Goal: Find contact information: Find contact information

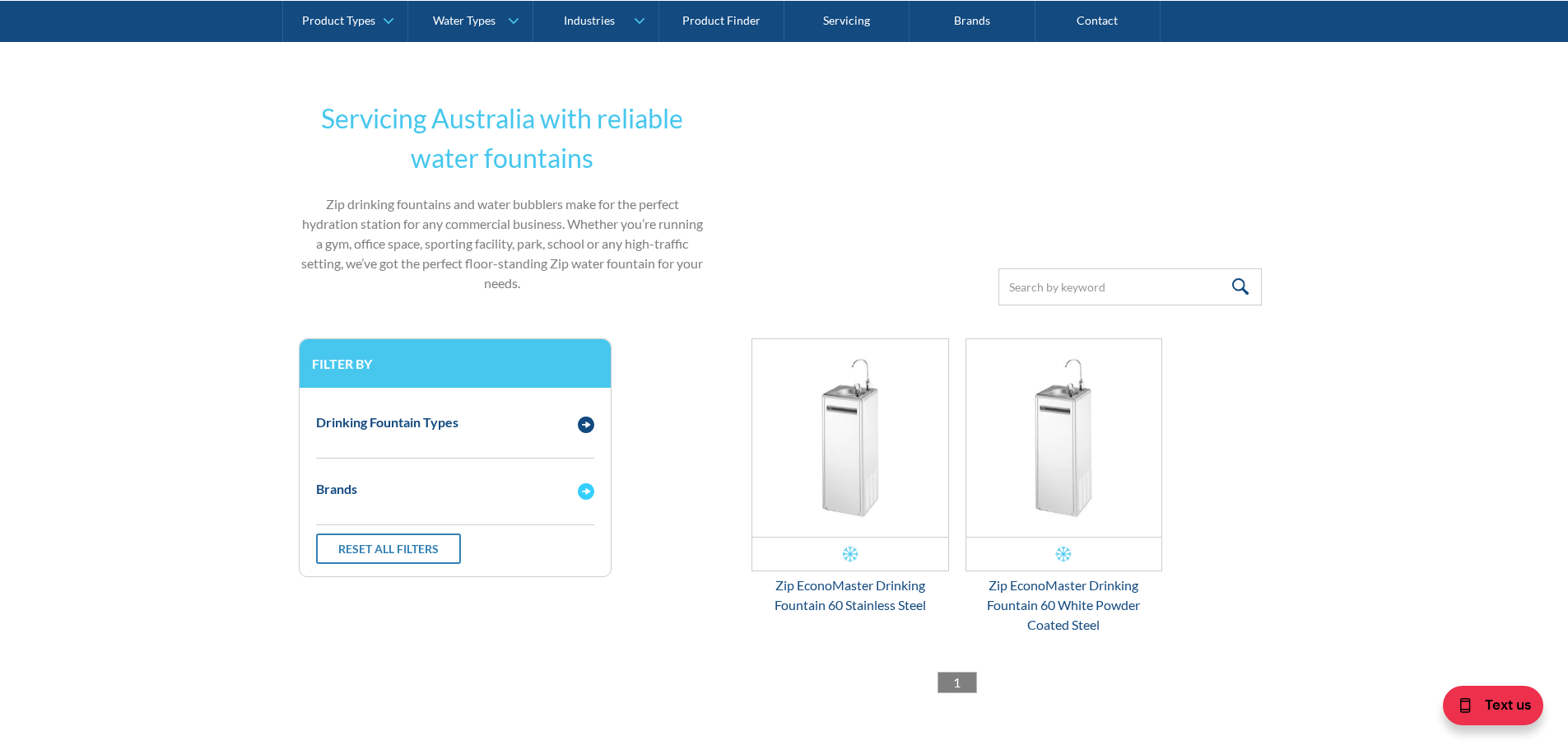
click at [583, 500] on div "Brands" at bounding box center [455, 490] width 295 height 46
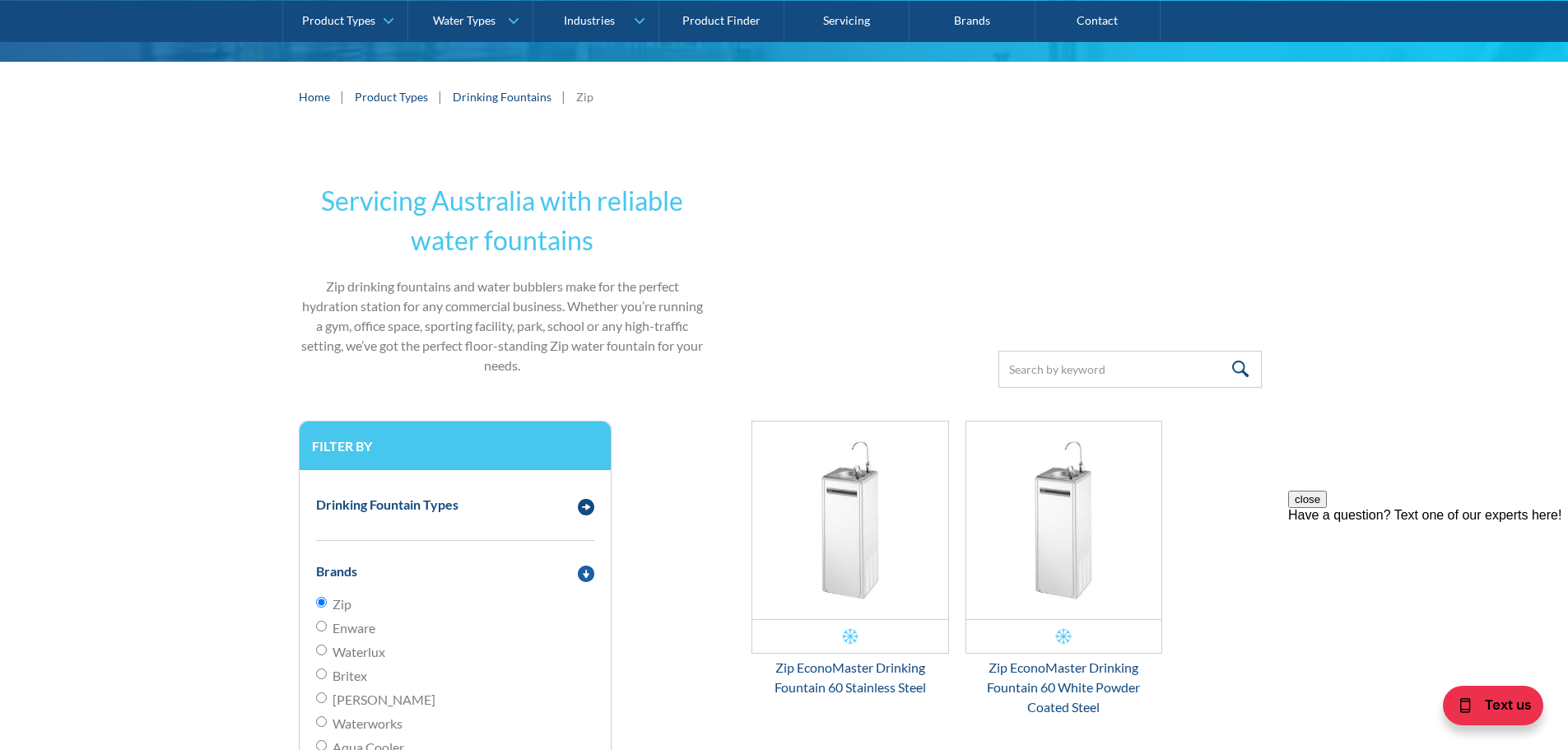
click at [485, 386] on div "Servicing Australia with reliable water fountains Zip drinking fountains and wa…" at bounding box center [502, 276] width 408 height 223
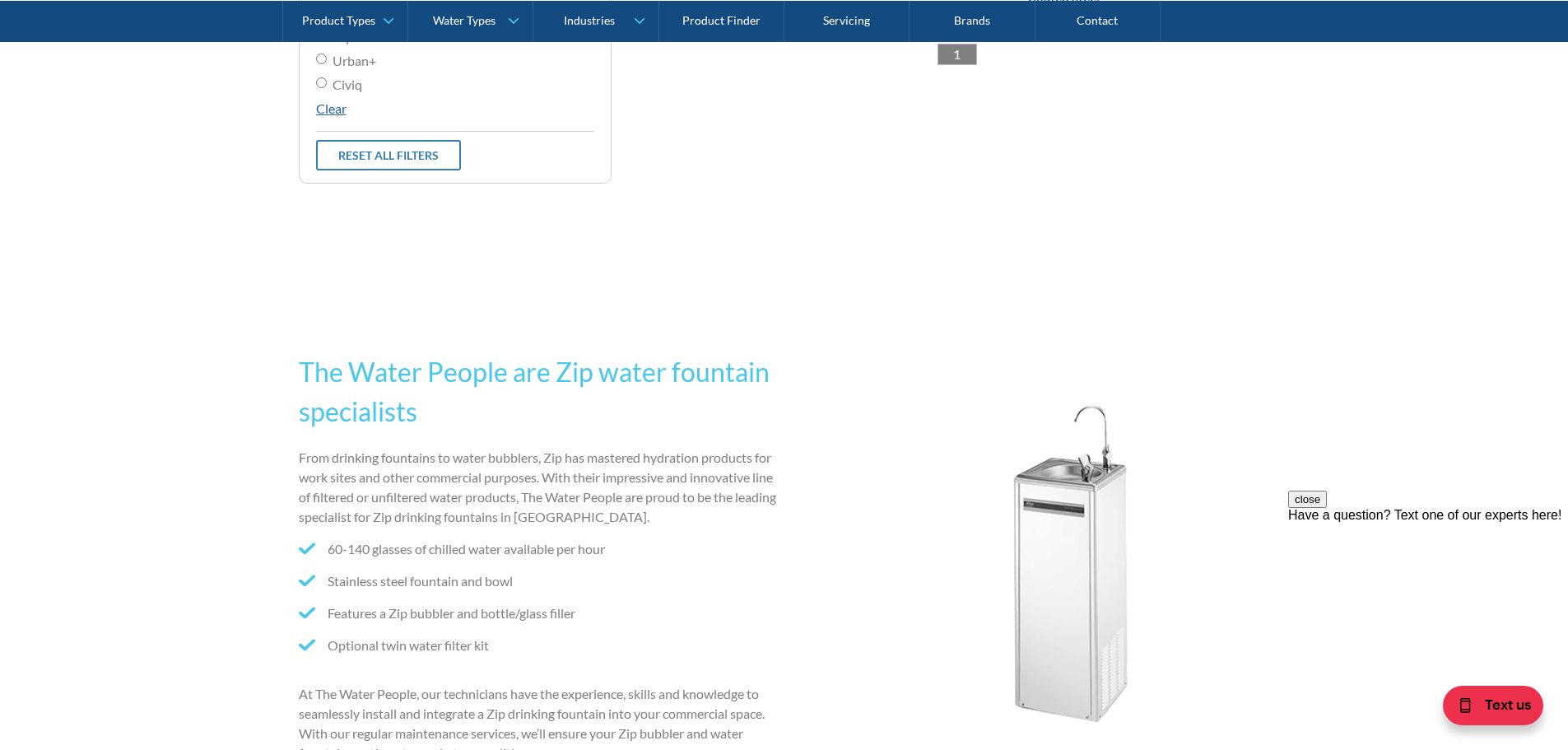
scroll to position [1070, 0]
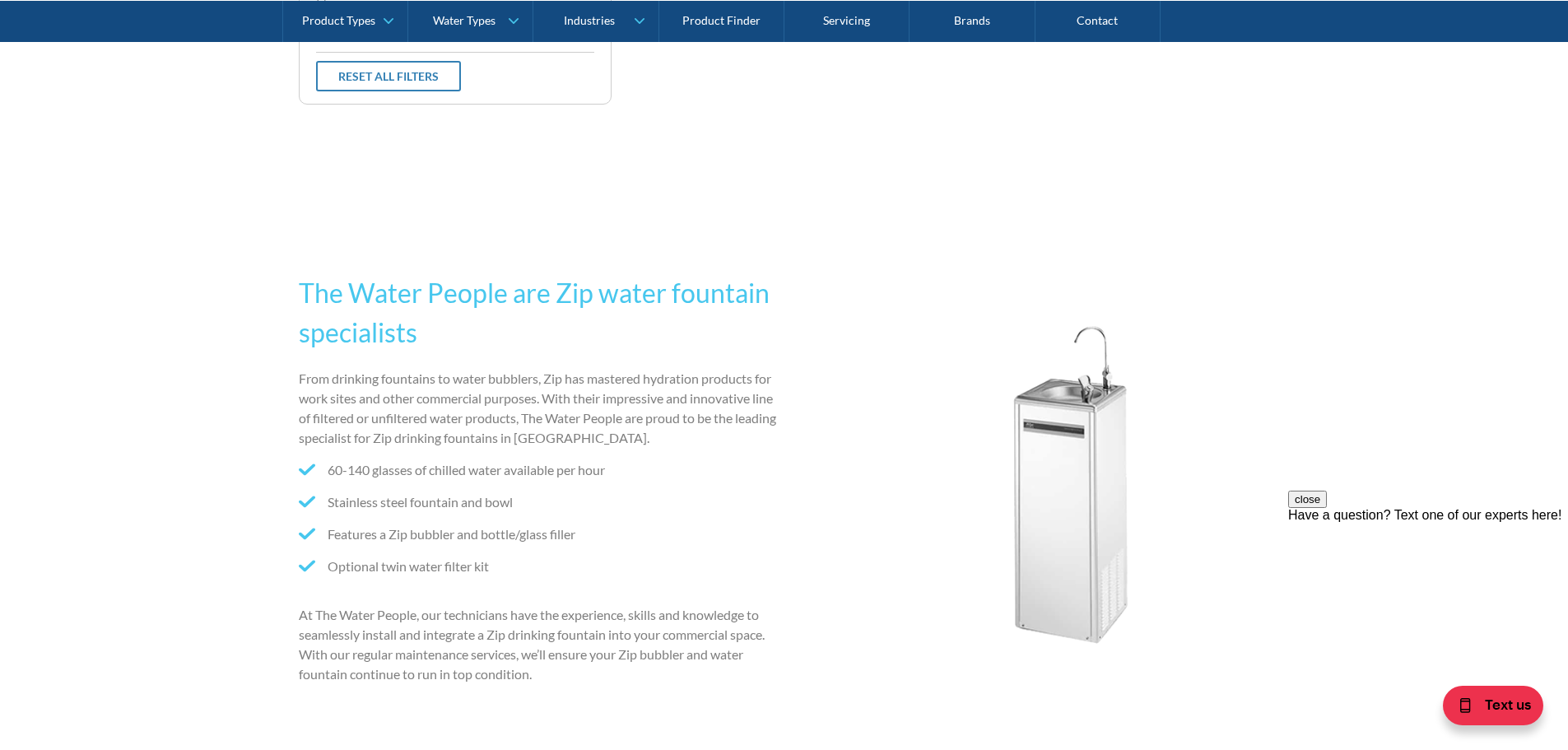
click at [634, 285] on h2 "The Water People are Zip water fountain specialists" at bounding box center [538, 313] width 479 height 79
click at [625, 304] on h2 "The Water People are Zip water fountain specialists" at bounding box center [538, 313] width 479 height 79
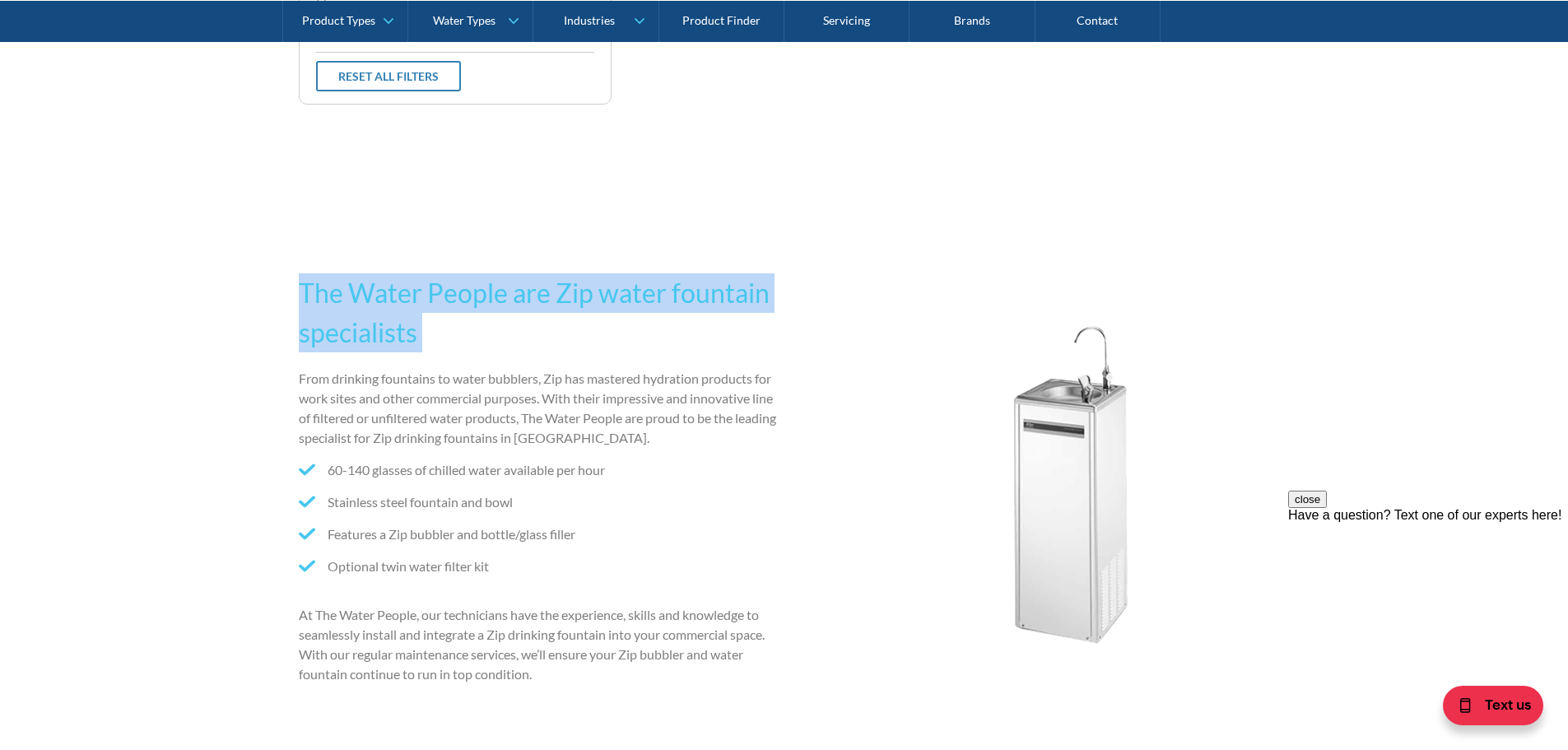
click at [625, 304] on h2 "The Water People are Zip water fountain specialists" at bounding box center [538, 313] width 479 height 79
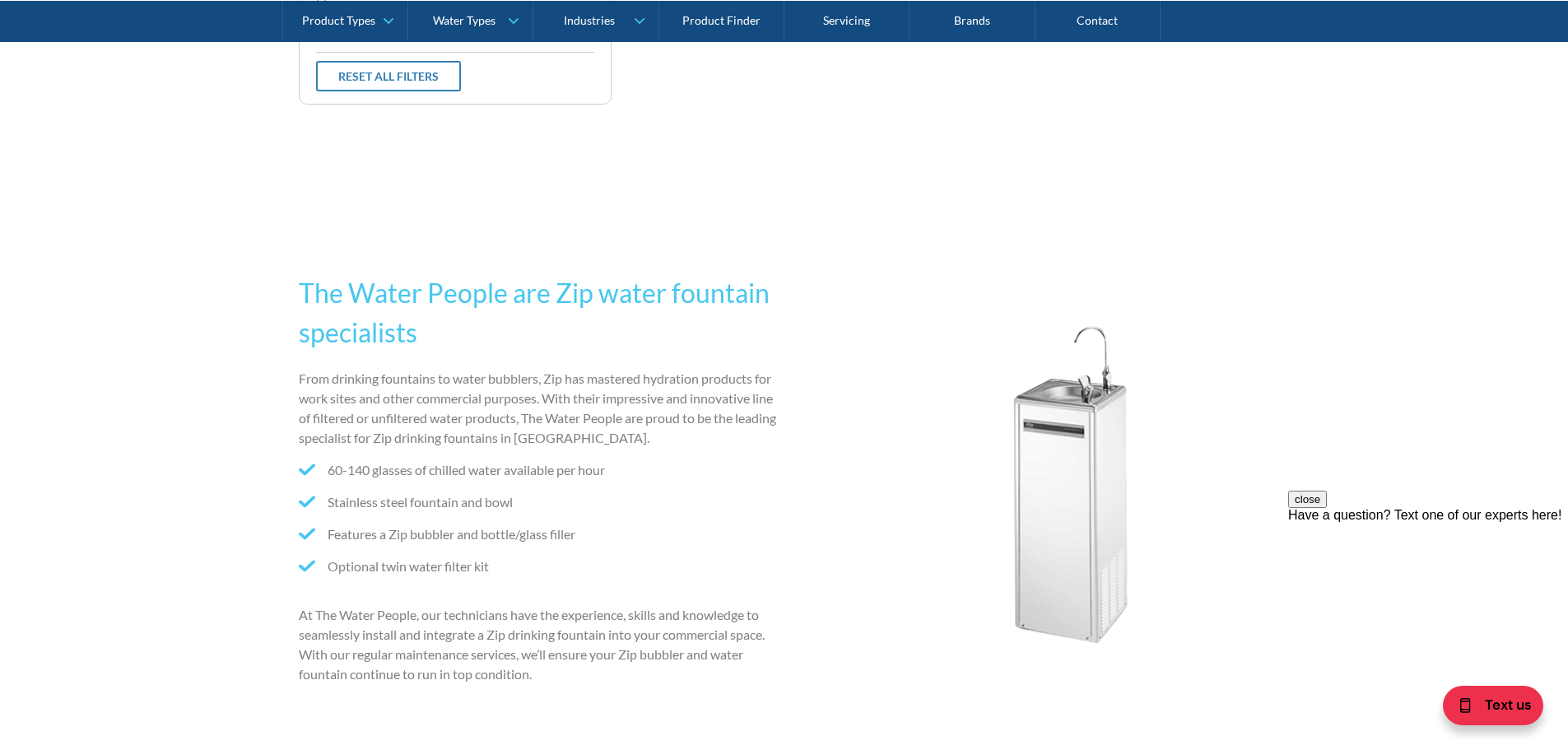
click at [768, 378] on p "From drinking fountains to water bubblers, Zip has mastered hydration products …" at bounding box center [538, 409] width 479 height 79
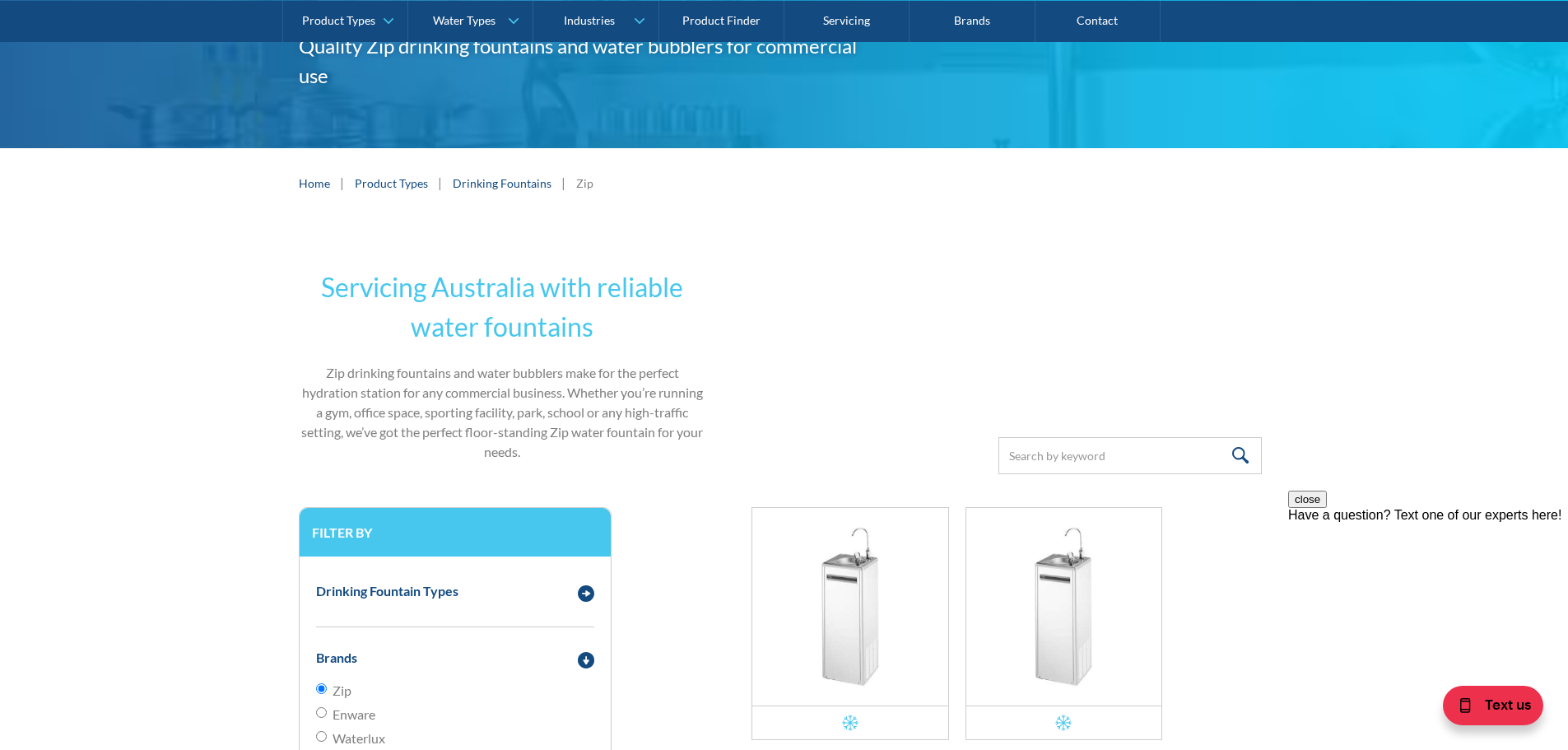
scroll to position [0, 0]
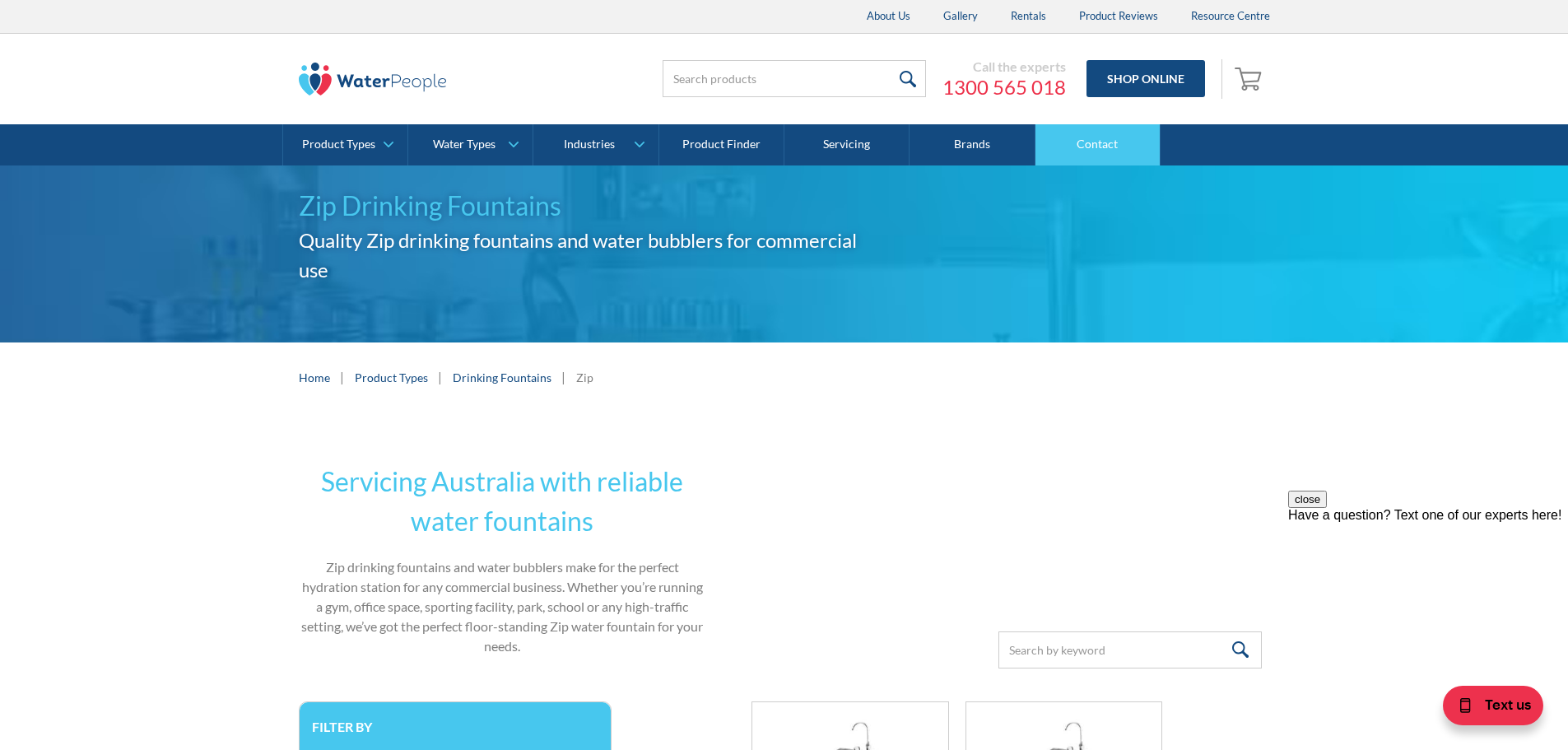
click at [1104, 130] on link "Contact" at bounding box center [1098, 144] width 125 height 41
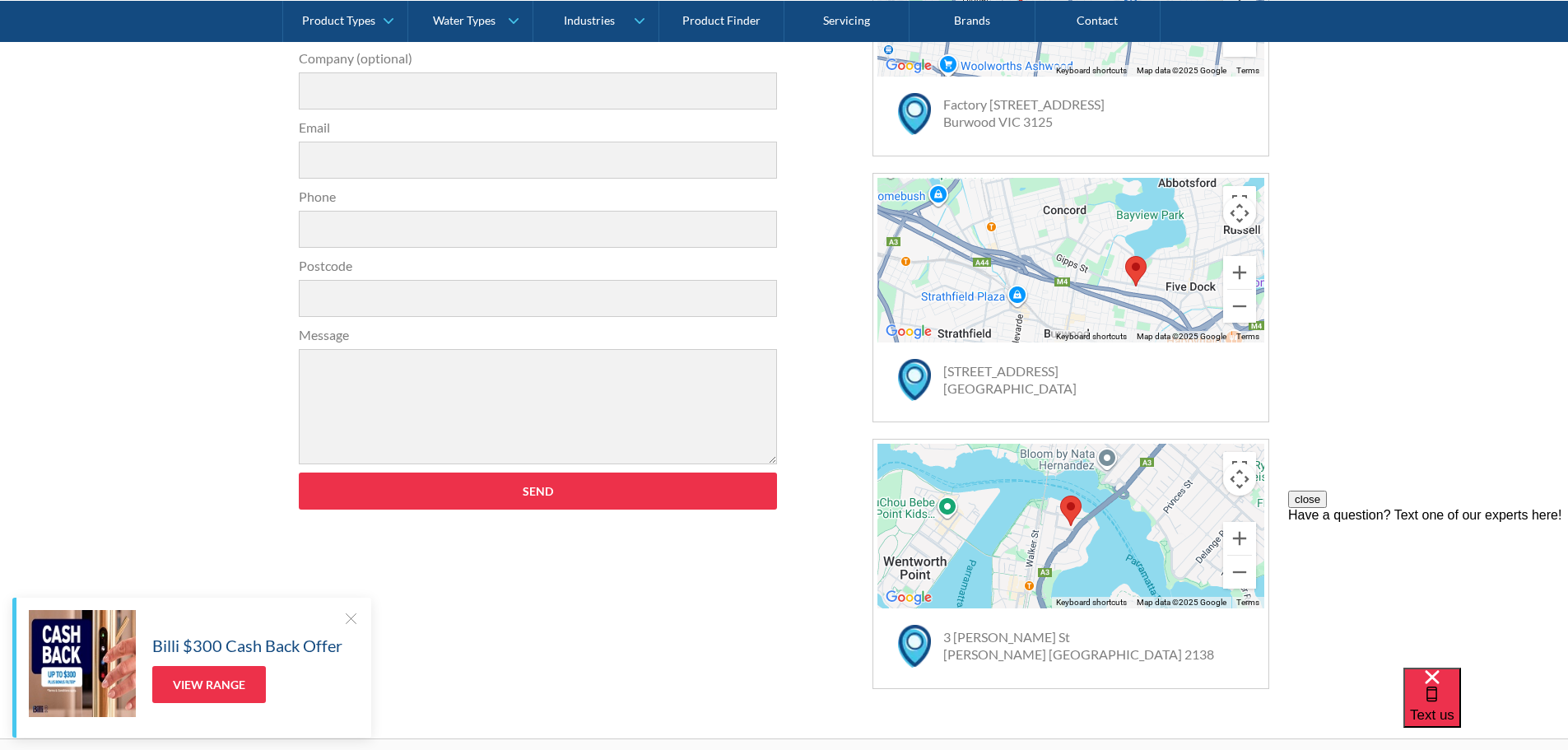
scroll to position [741, 0]
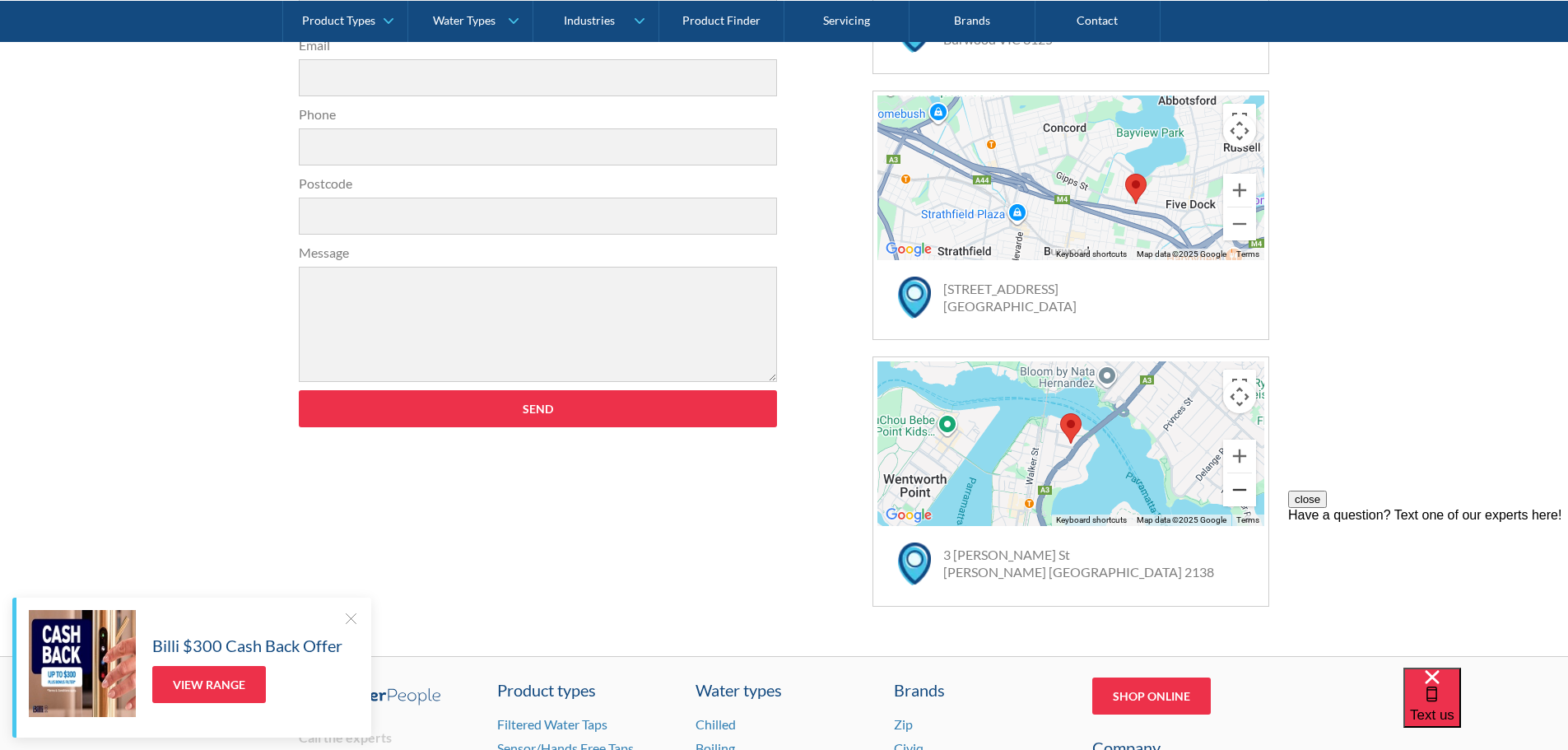
click at [1239, 497] on button "Zoom out" at bounding box center [1239, 489] width 33 height 33
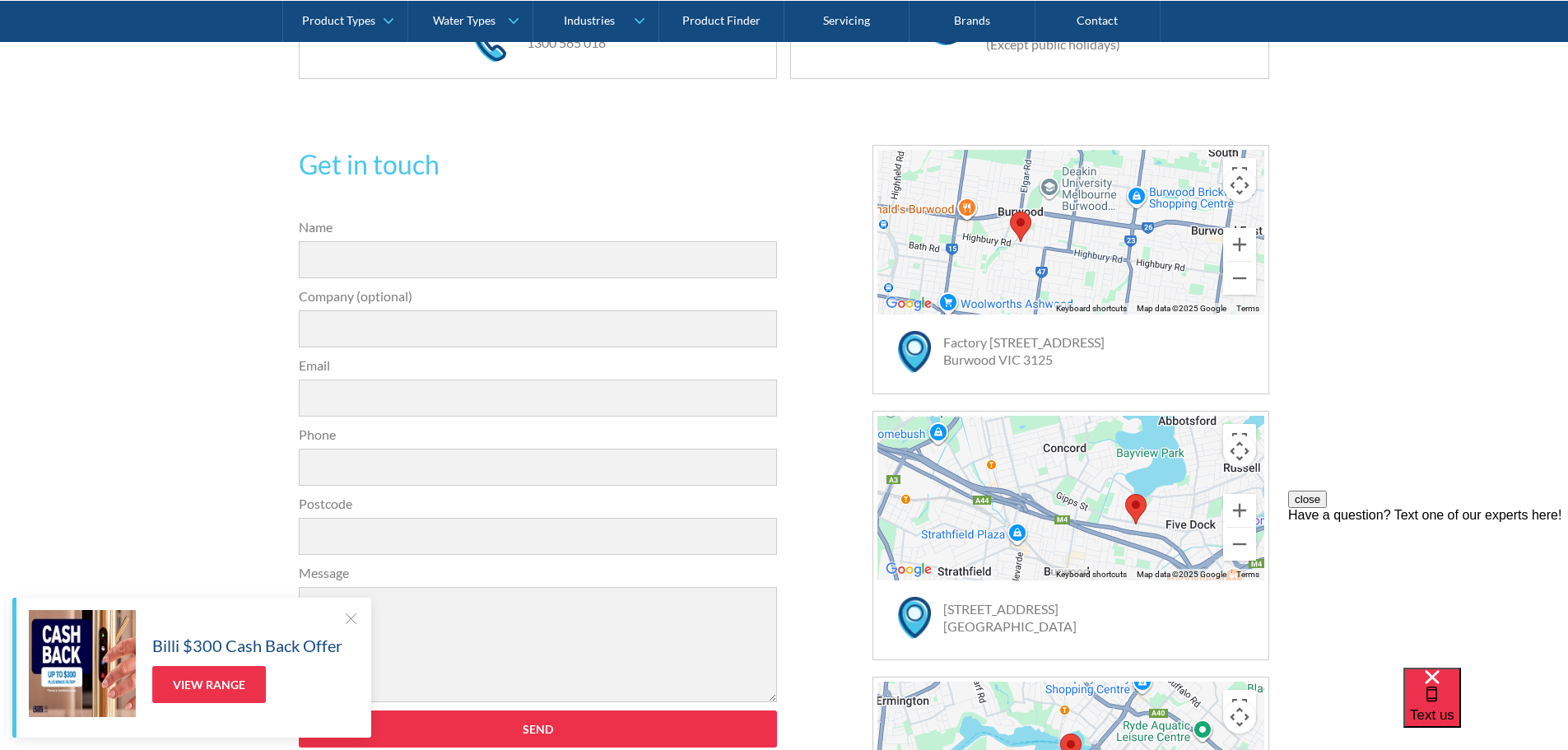
scroll to position [329, 0]
